Goal: Task Accomplishment & Management: Complete application form

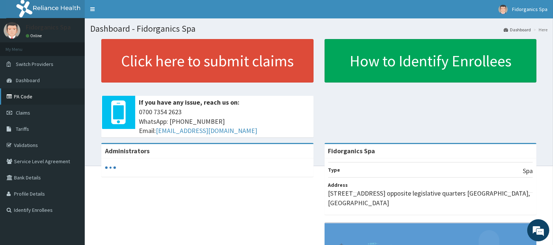
click at [36, 97] on link "PA Code" at bounding box center [42, 96] width 85 height 16
click at [22, 95] on link "PA Code" at bounding box center [42, 96] width 85 height 16
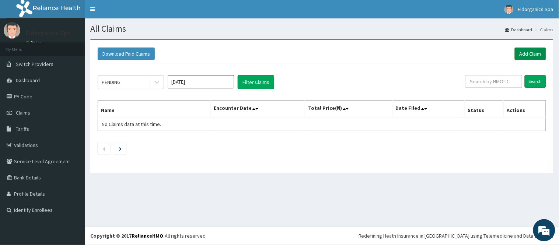
click at [527, 50] on link "Add Claim" at bounding box center [530, 54] width 31 height 13
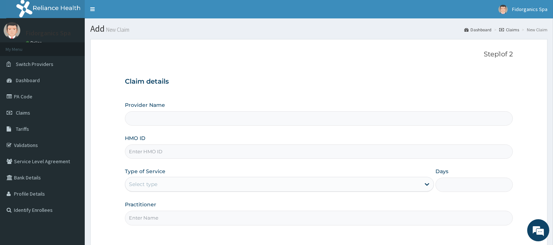
click at [134, 153] on input "HMO ID" at bounding box center [319, 151] width 388 height 14
type input "P"
type input "Fidorganics Spa"
type input "1"
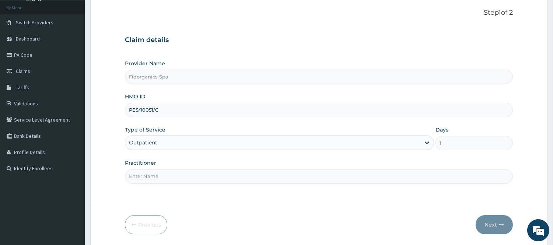
scroll to position [39, 0]
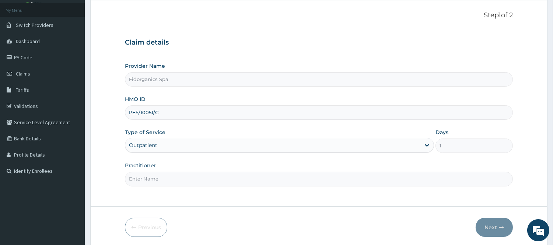
type input "PES/10051/C"
click at [152, 183] on input "Practitioner" at bounding box center [319, 179] width 388 height 14
type input "Amaka"
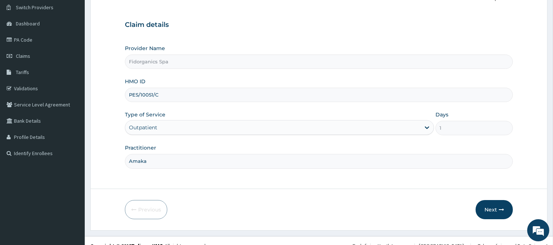
scroll to position [67, 0]
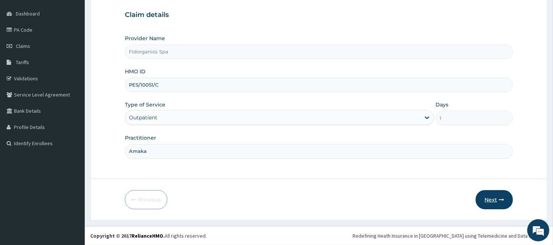
click at [488, 200] on button "Next" at bounding box center [494, 199] width 37 height 19
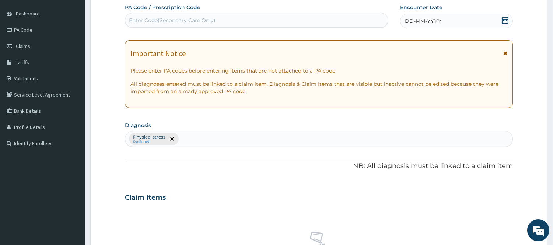
click at [204, 18] on div "Enter Code(Secondary Care Only)" at bounding box center [172, 20] width 87 height 7
paste input "PA/BBDB98"
type input "PA/BBDB98"
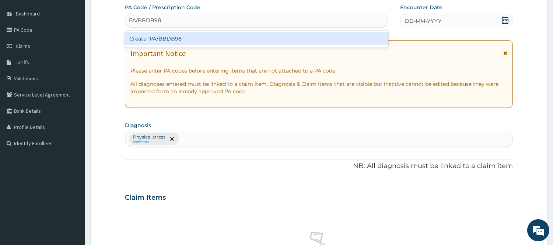
click at [168, 39] on div "Create "PA/BBDB98"" at bounding box center [256, 38] width 263 height 13
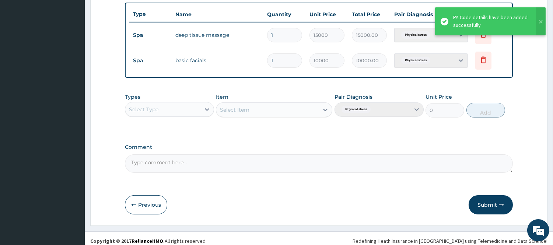
scroll to position [276, 0]
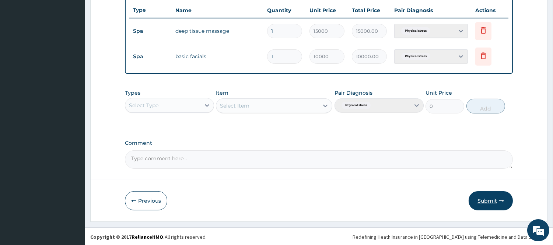
click at [481, 200] on button "Submit" at bounding box center [491, 200] width 44 height 19
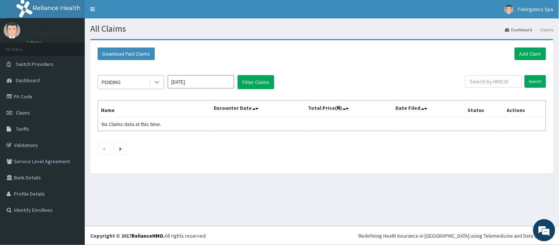
click at [157, 81] on icon at bounding box center [156, 81] width 7 height 7
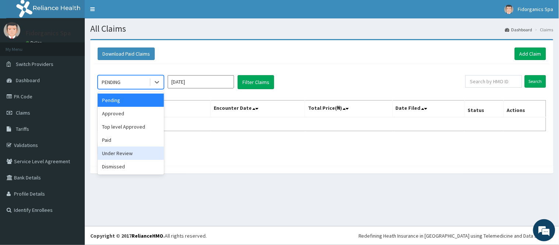
click at [122, 155] on div "Under Review" at bounding box center [131, 153] width 66 height 13
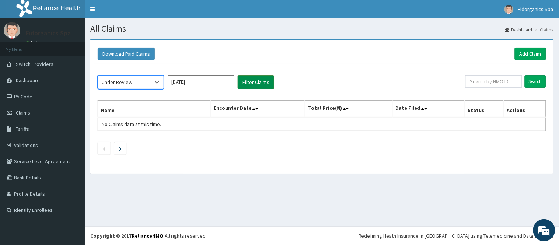
click at [252, 82] on button "Filter Claims" at bounding box center [256, 82] width 36 height 14
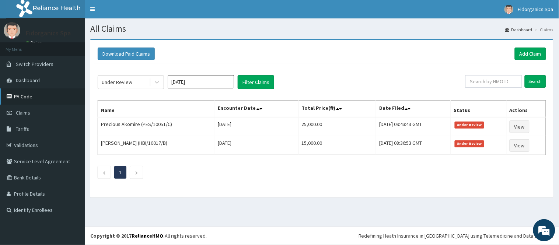
click at [34, 97] on link "PA Code" at bounding box center [42, 96] width 85 height 16
